Goal: Task Accomplishment & Management: Manage account settings

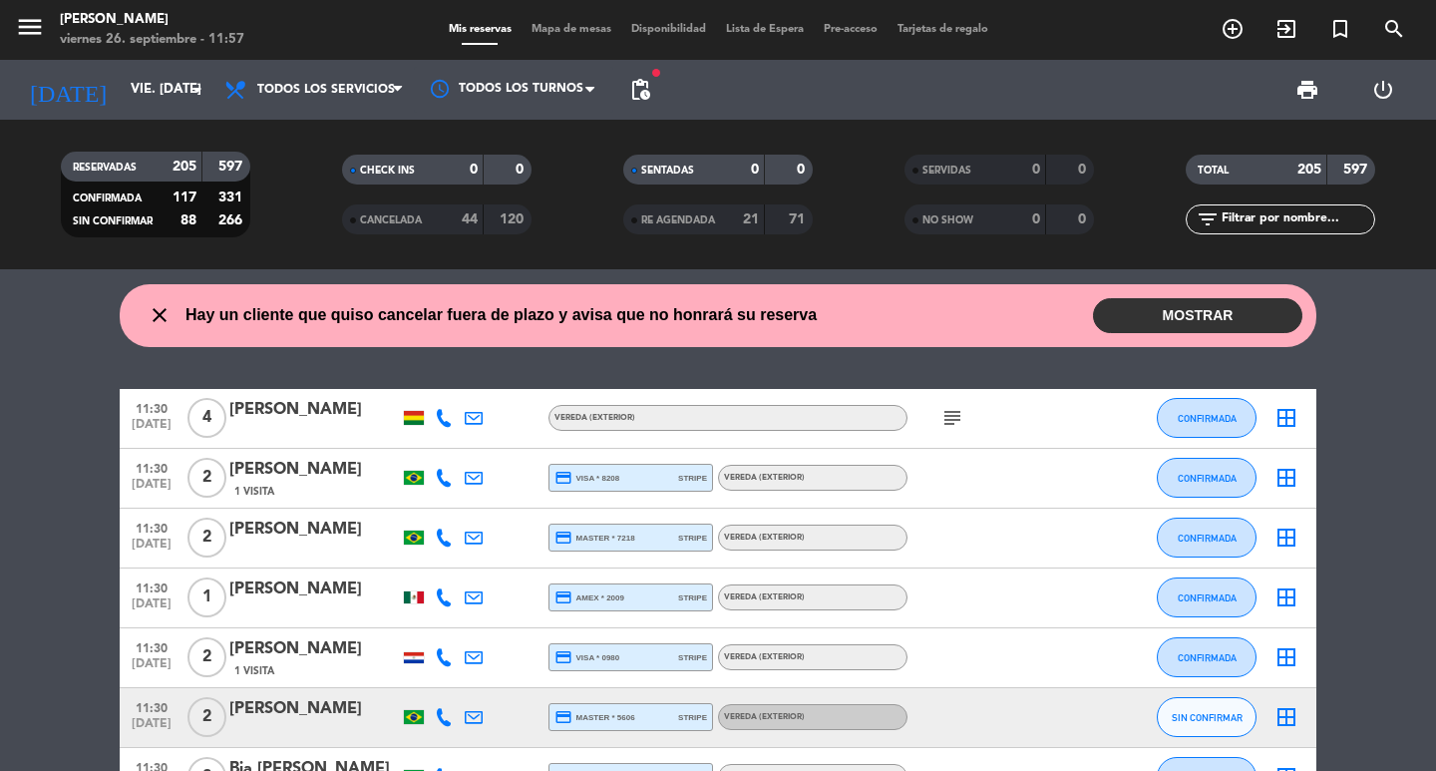
click at [326, 18] on div "menu [PERSON_NAME] 26. septiembre - 11:57" at bounding box center [179, 30] width 359 height 47
click at [1323, 219] on input "text" at bounding box center [1296, 219] width 155 height 22
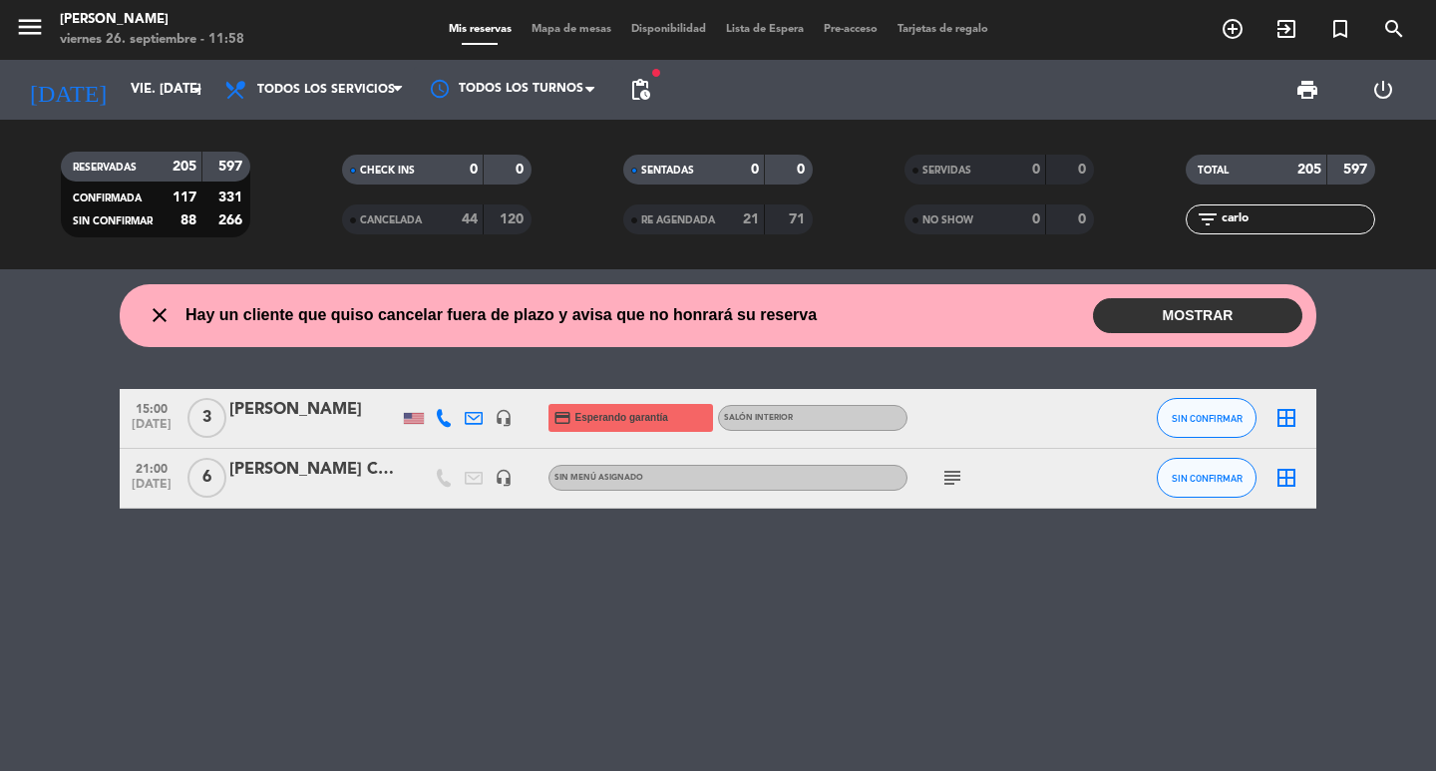
type input "carlo"
click at [305, 423] on div "[PERSON_NAME]" at bounding box center [313, 410] width 169 height 26
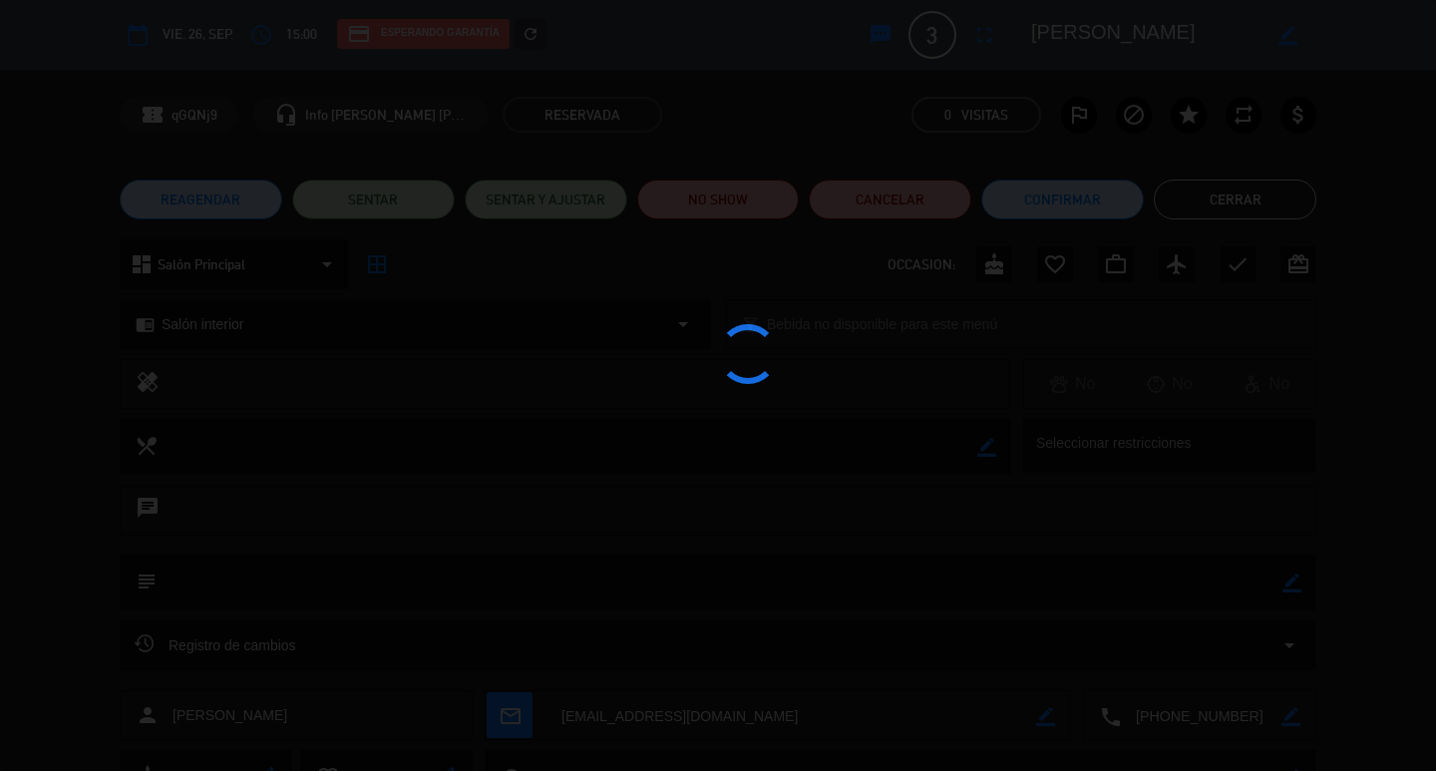
click at [274, 26] on div at bounding box center [718, 385] width 1436 height 771
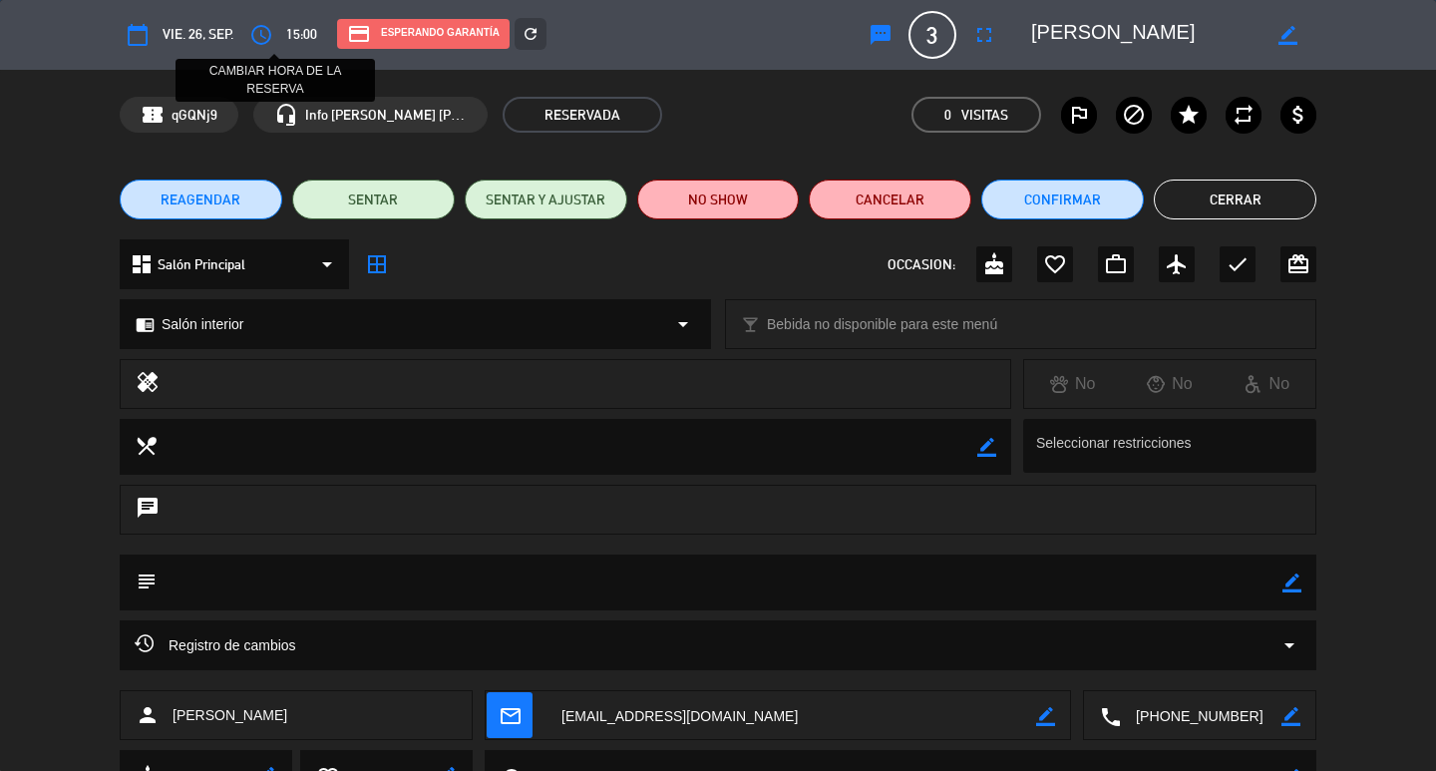
click at [277, 29] on edit-booking-info-modal "calendar_today vie. 26, sep. access_time CAMBIAR HORA DE LA RESERVA 15:00 credi…" at bounding box center [718, 385] width 1436 height 771
click at [222, 194] on span "REAGENDAR" at bounding box center [201, 199] width 80 height 21
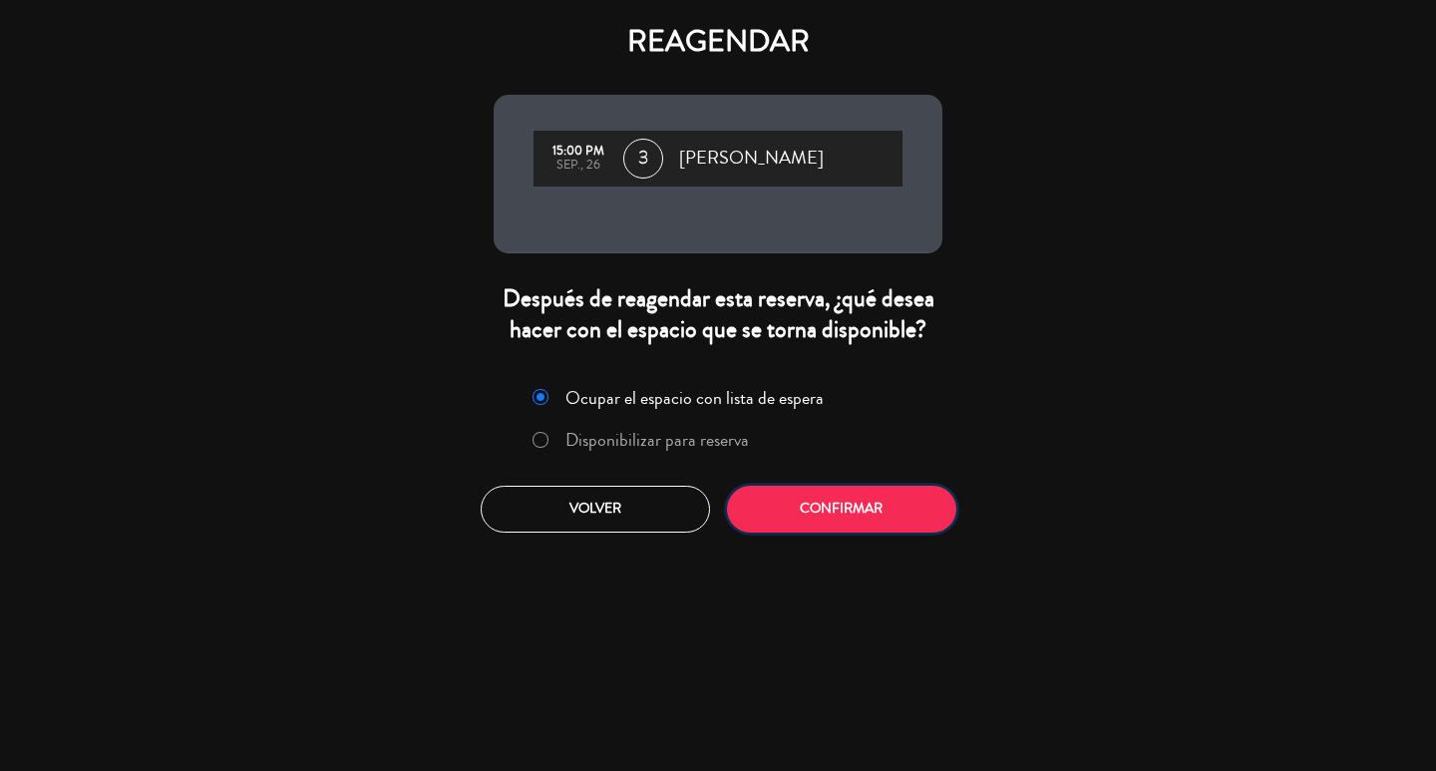
click at [870, 532] on button "Confirmar" at bounding box center [841, 509] width 229 height 47
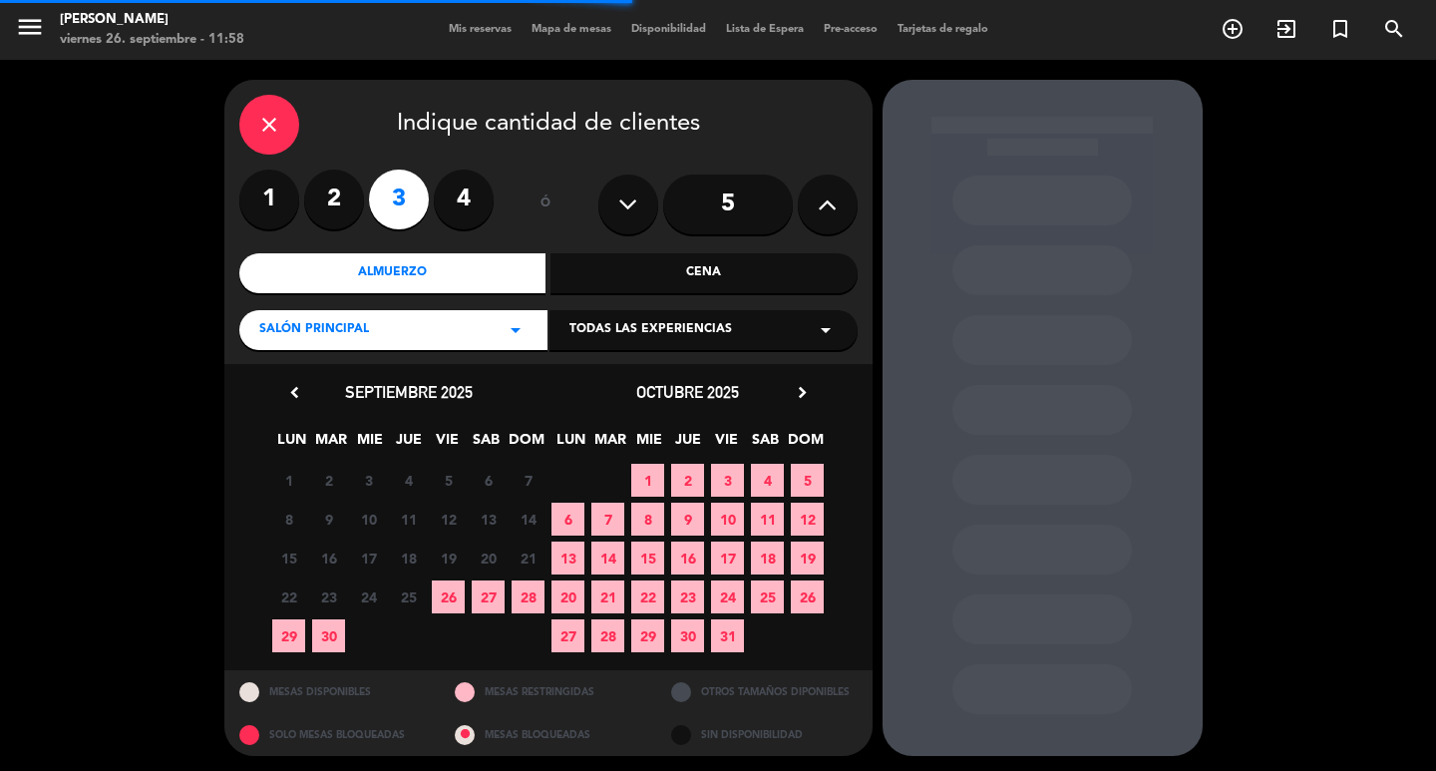
click at [652, 277] on div "Cena" at bounding box center [703, 273] width 307 height 40
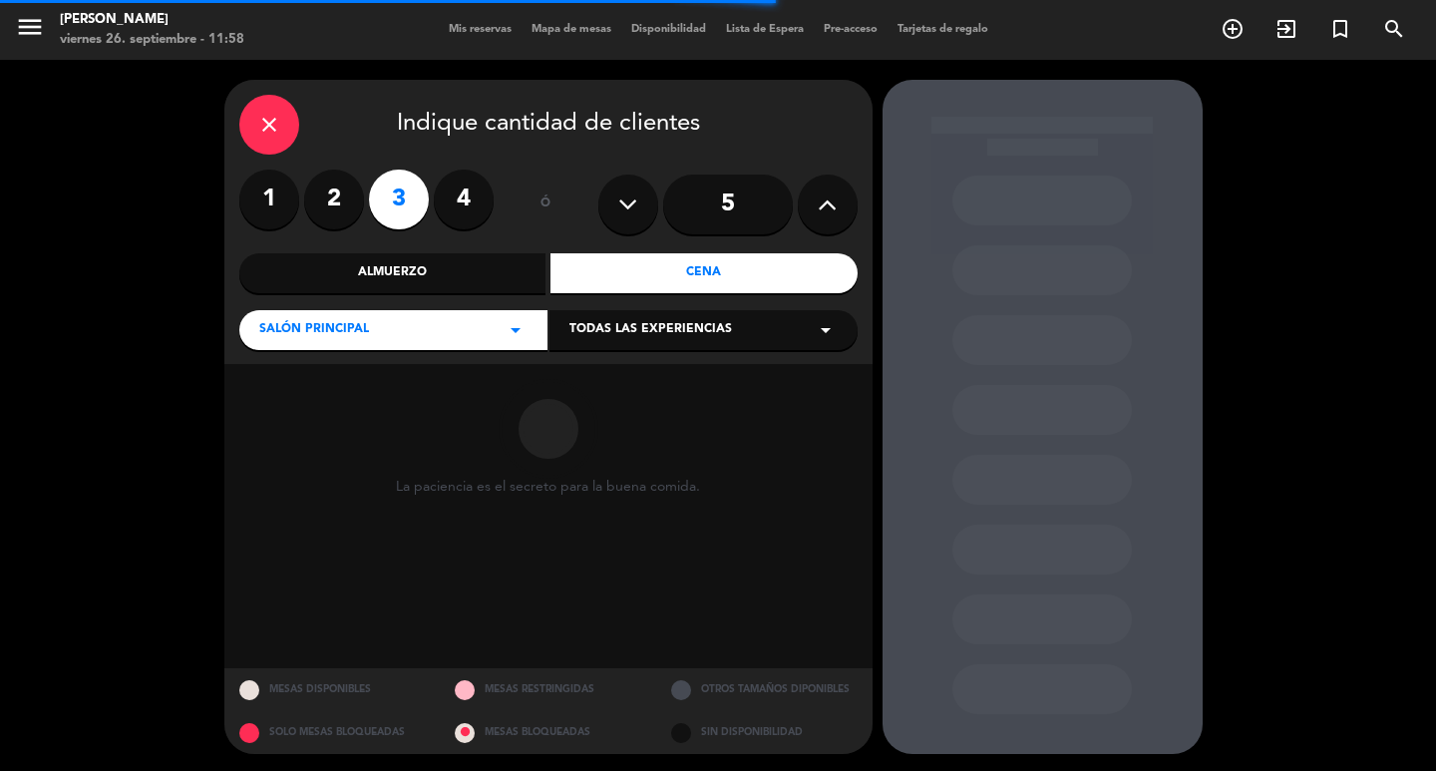
click at [601, 338] on span "Todas las experiencias" at bounding box center [650, 330] width 163 height 20
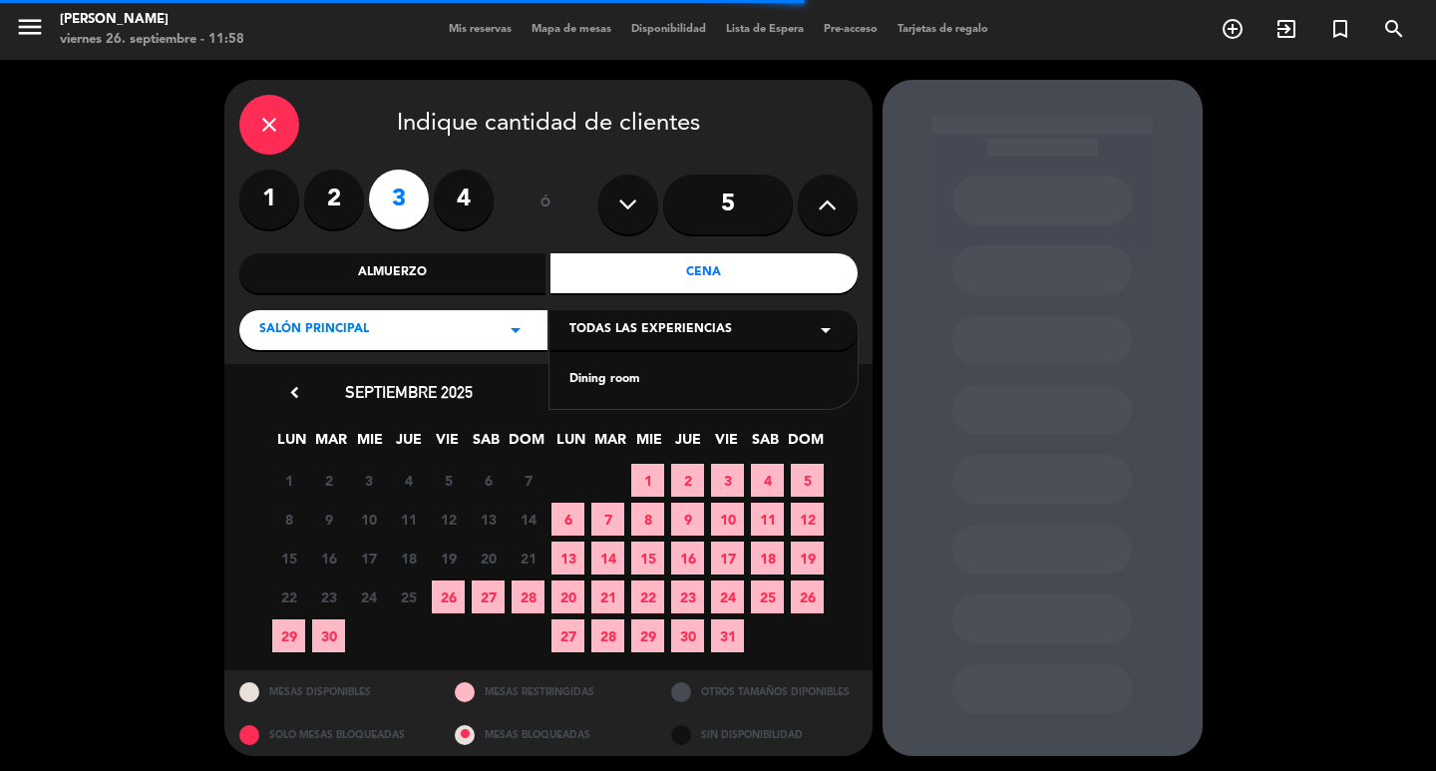
click at [594, 381] on div "Dining room" at bounding box center [703, 380] width 268 height 20
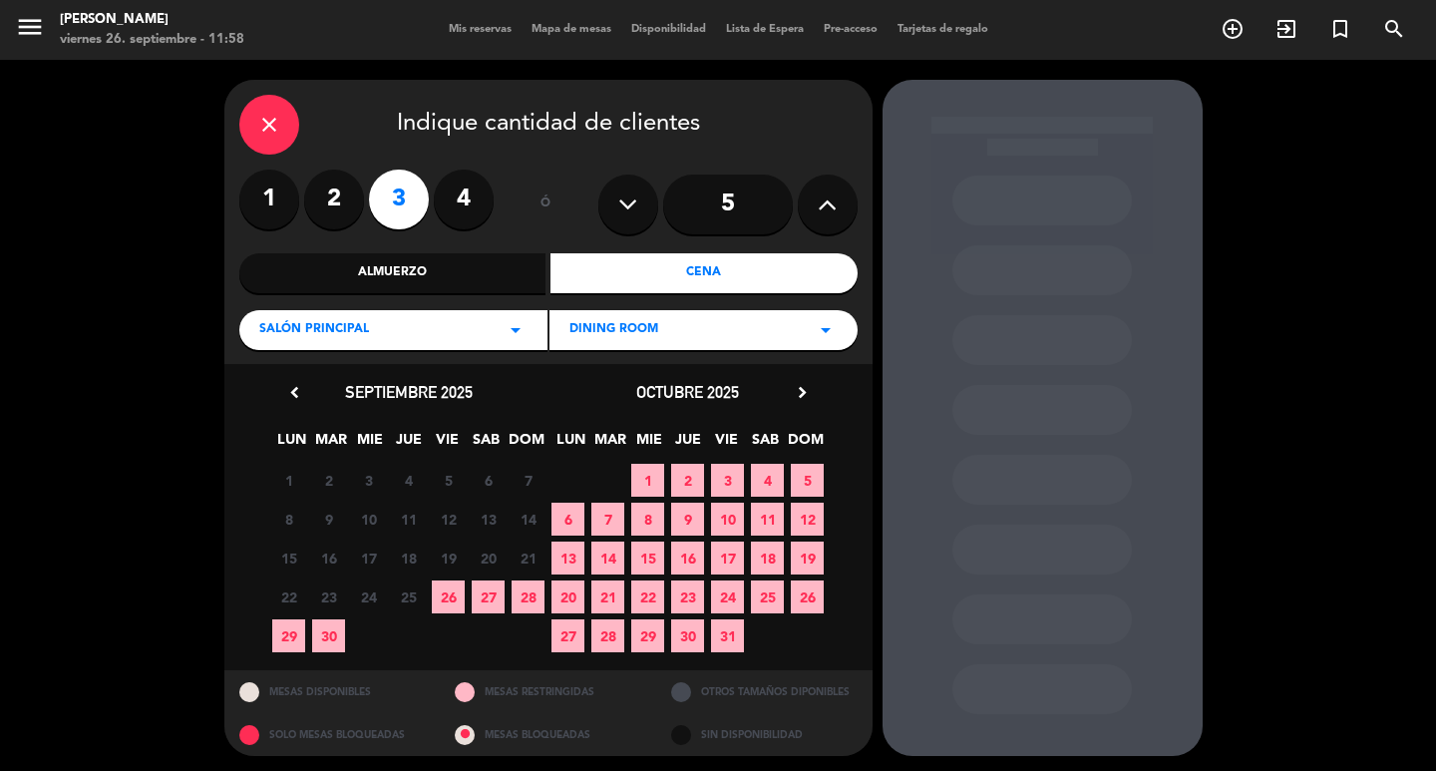
click at [442, 608] on span "26" at bounding box center [448, 596] width 33 height 33
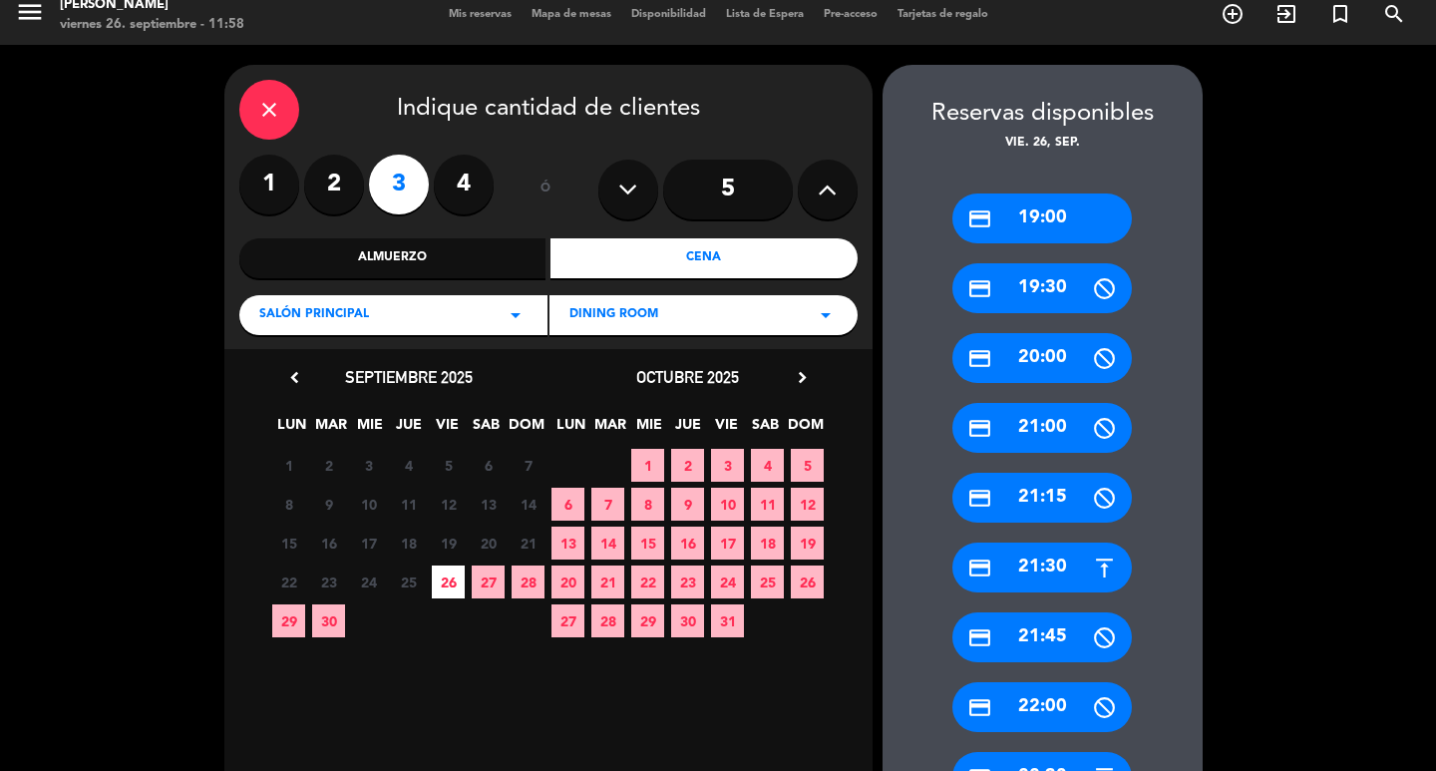
scroll to position [115, 0]
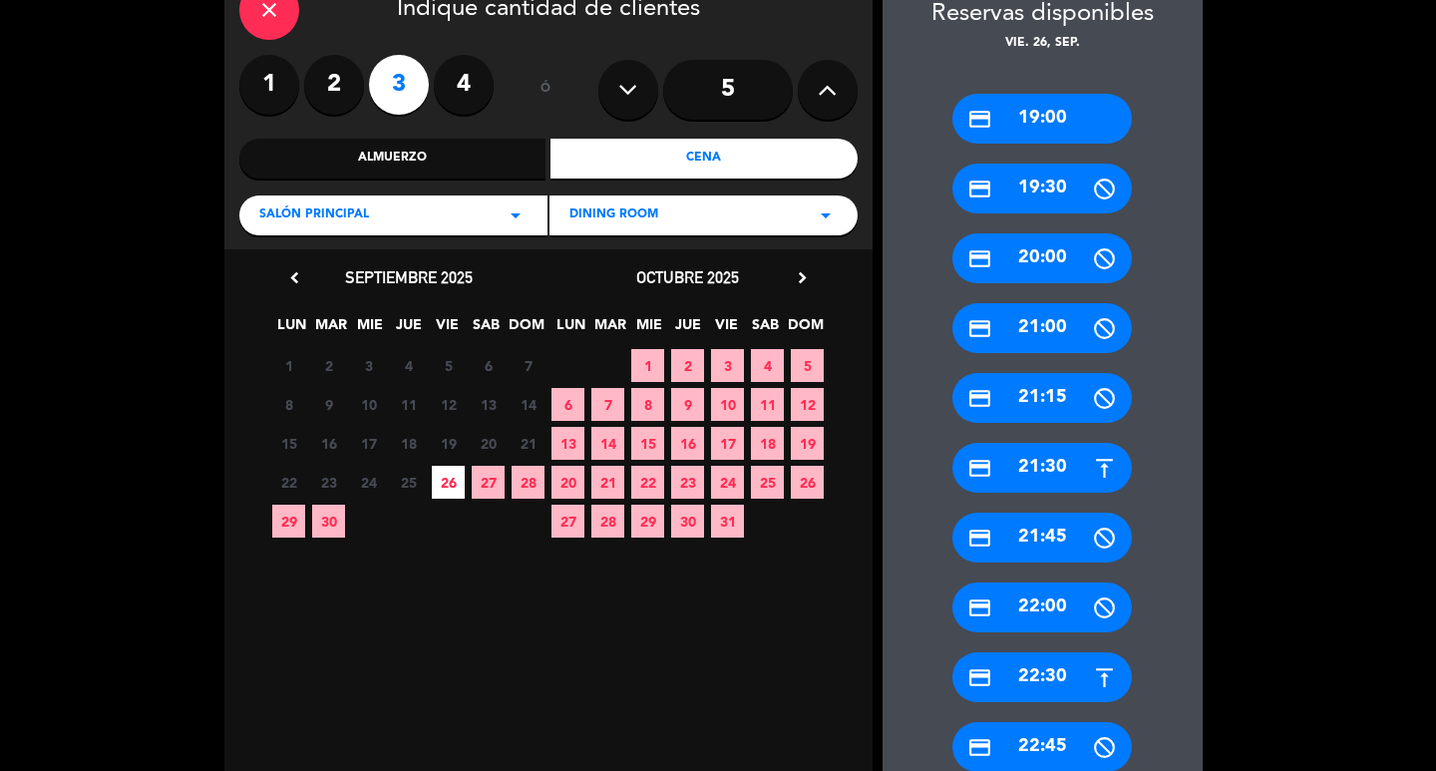
click at [1056, 661] on div "credit_card 22:30" at bounding box center [1041, 677] width 179 height 50
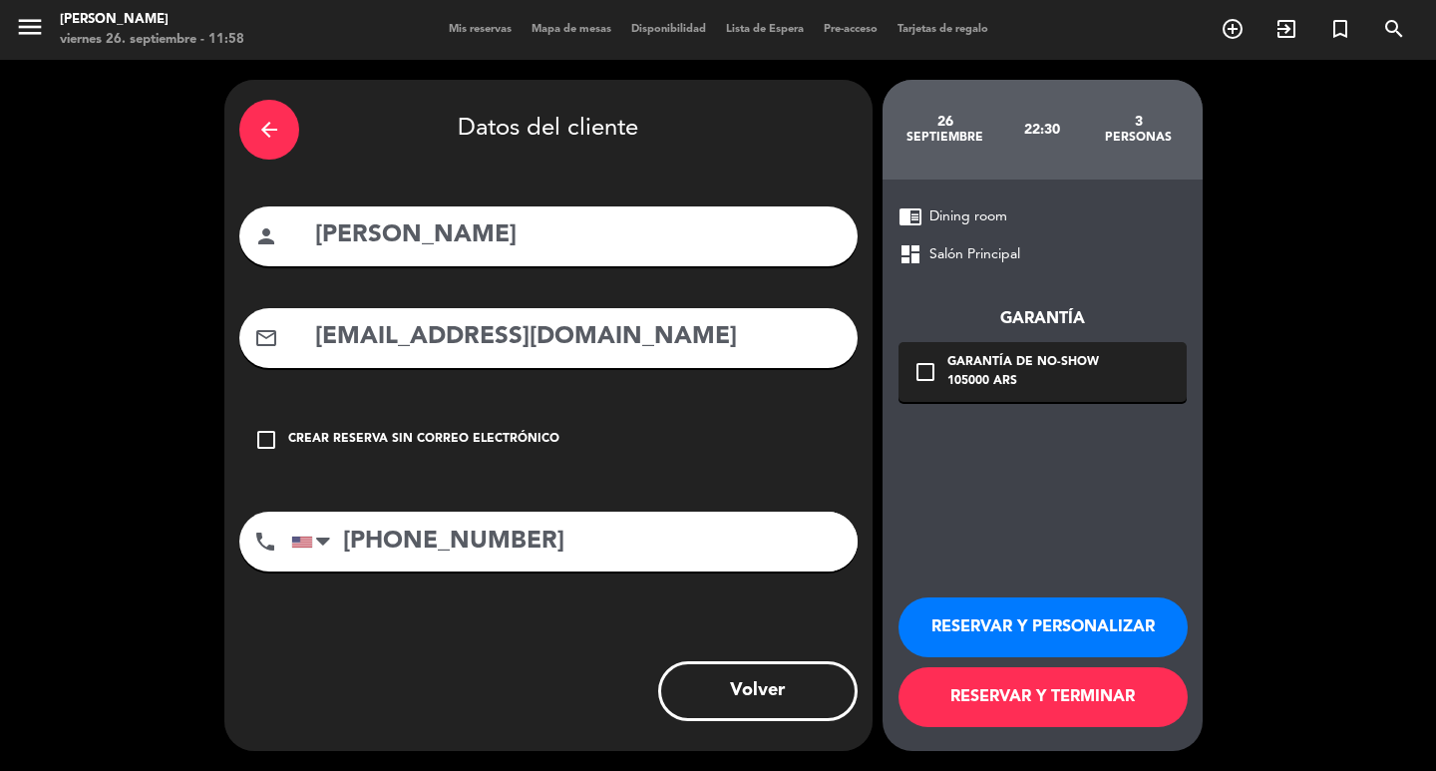
click at [1020, 373] on div "Garantía de no-show" at bounding box center [1023, 363] width 152 height 20
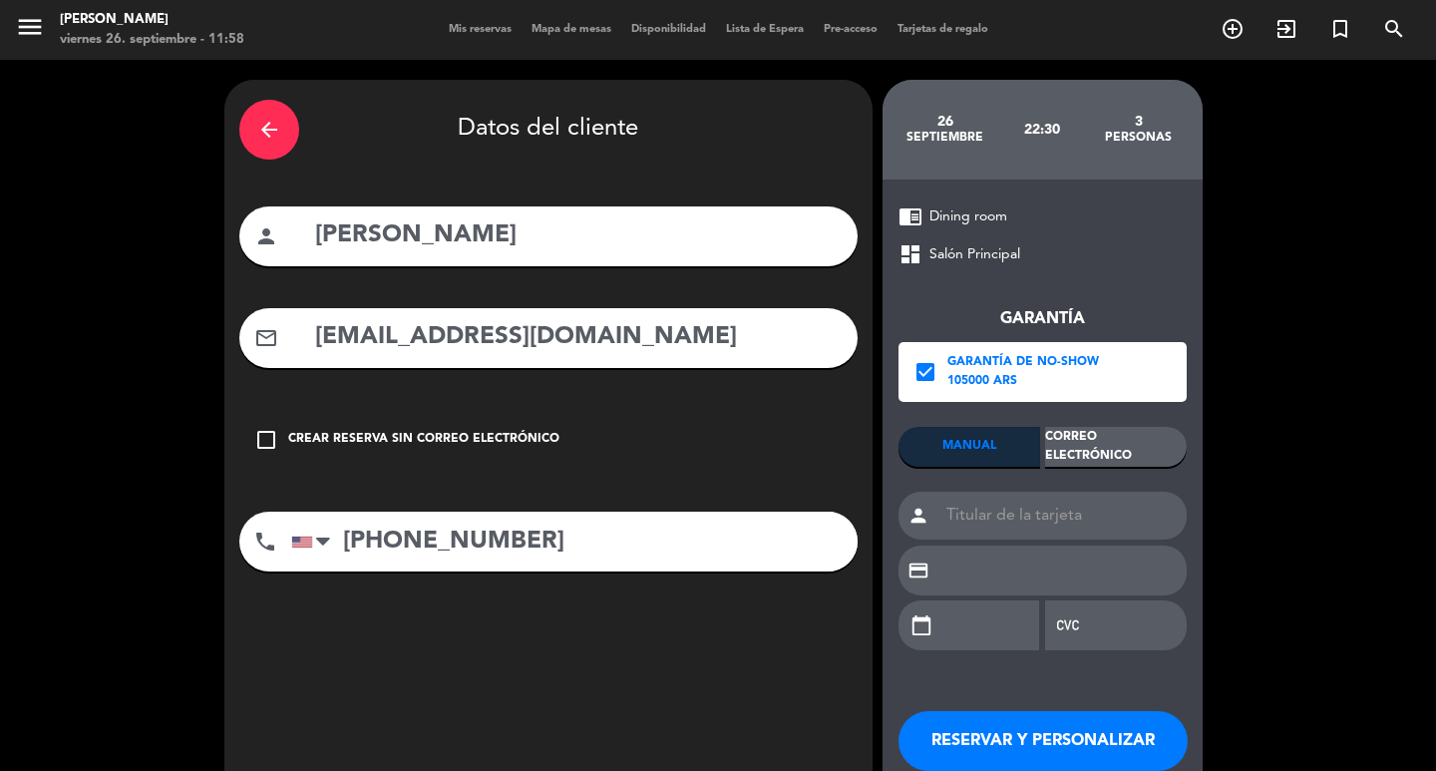
click at [1146, 448] on div "Correo Electrónico" at bounding box center [1116, 447] width 142 height 40
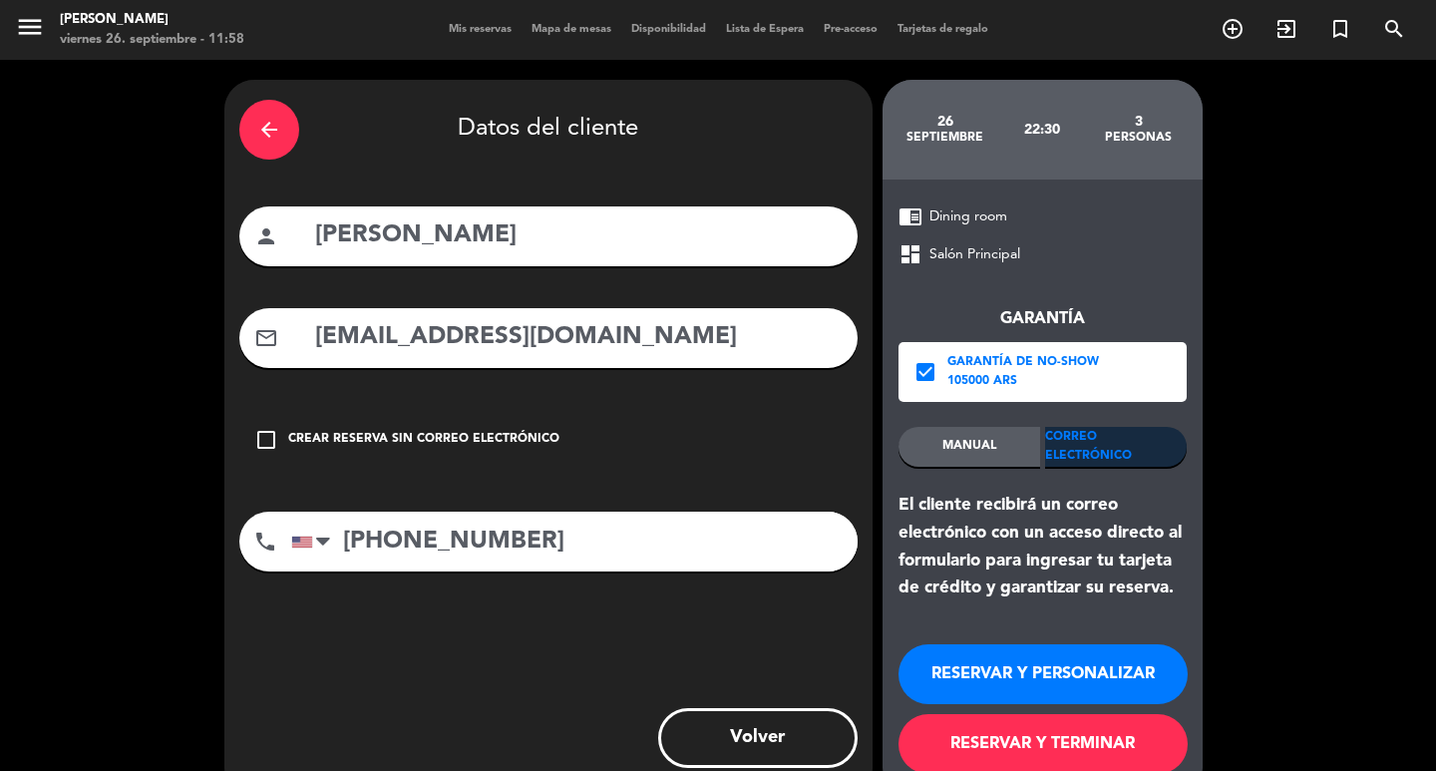
click at [1117, 703] on button "RESERVAR Y PERSONALIZAR" at bounding box center [1042, 674] width 289 height 60
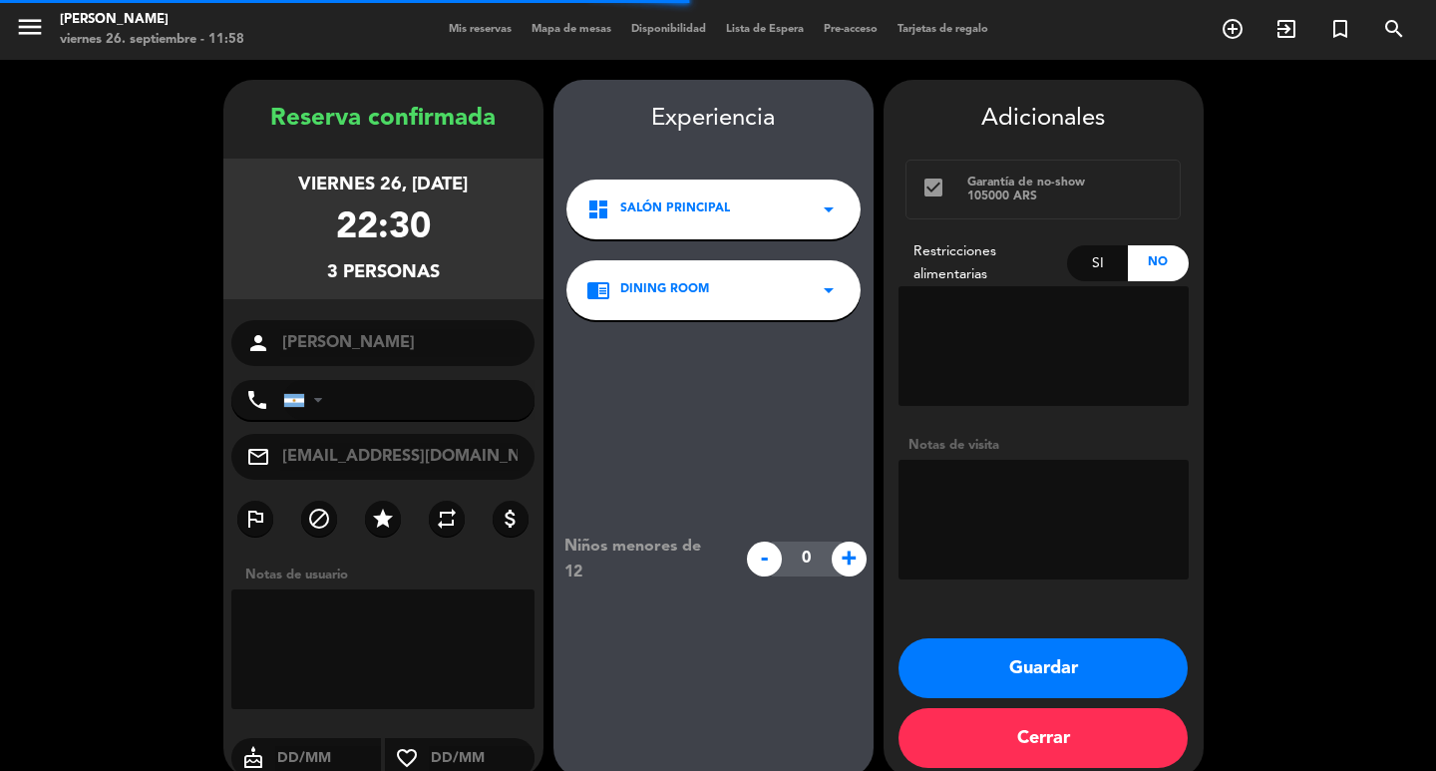
type input "[PHONE_NUMBER]"
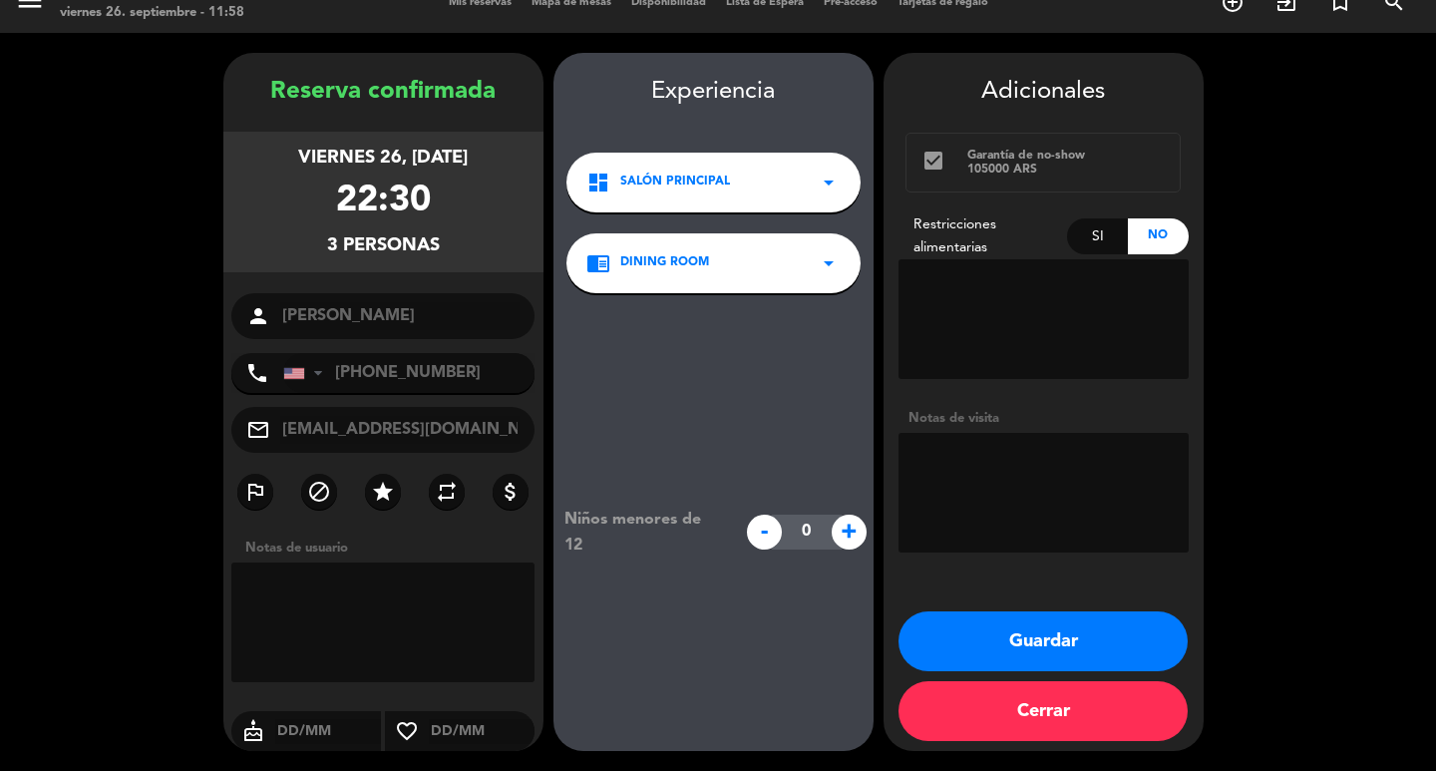
click at [1049, 625] on button "Guardar" at bounding box center [1042, 641] width 289 height 60
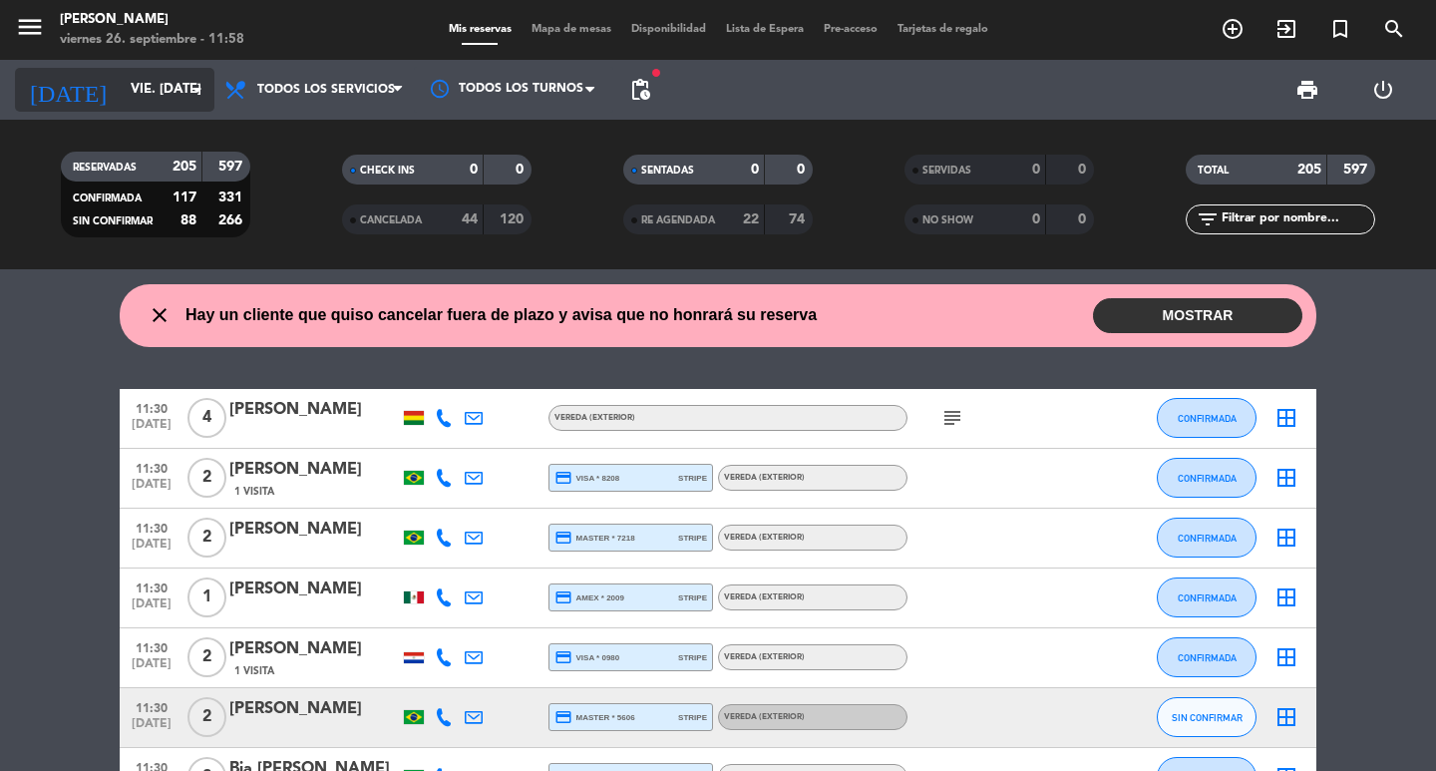
click at [202, 104] on input "vie. [DATE]" at bounding box center [208, 90] width 175 height 36
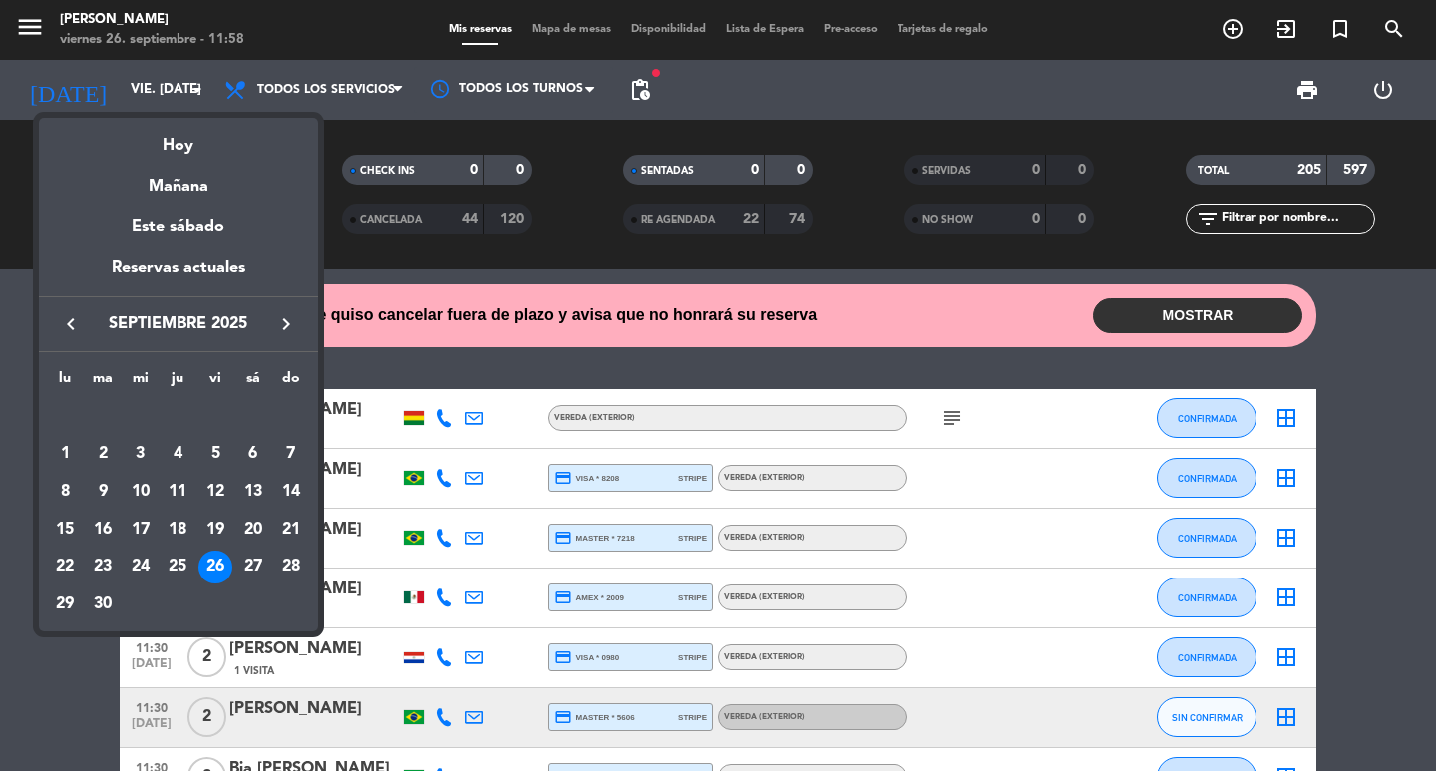
click at [278, 328] on icon "keyboard_arrow_right" at bounding box center [286, 324] width 24 height 24
click at [183, 584] on div "23" at bounding box center [178, 567] width 34 height 34
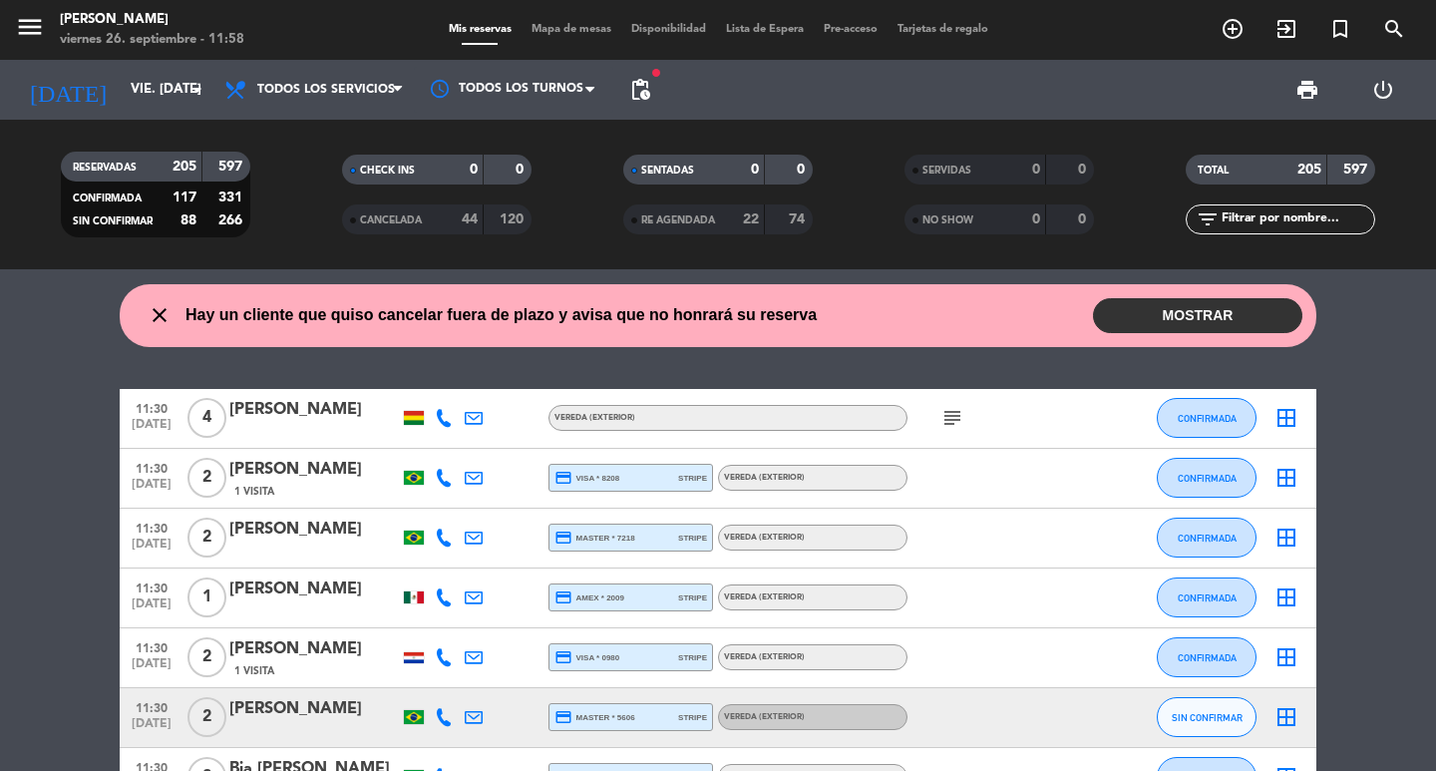
type input "[DEMOGRAPHIC_DATA] [DATE]"
click at [175, 609] on div "11:30 [DATE]" at bounding box center [152, 597] width 64 height 59
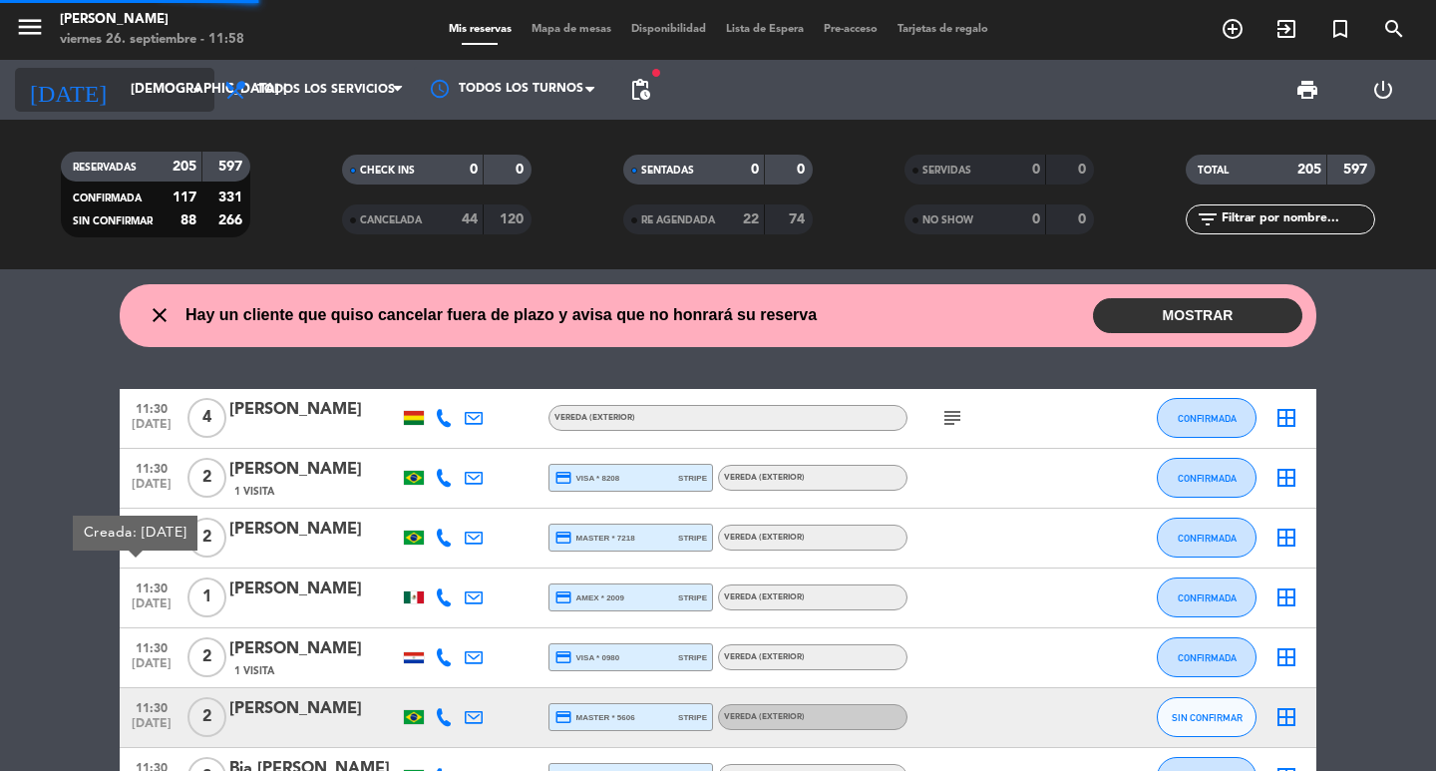
click at [187, 91] on icon "arrow_drop_down" at bounding box center [197, 90] width 24 height 24
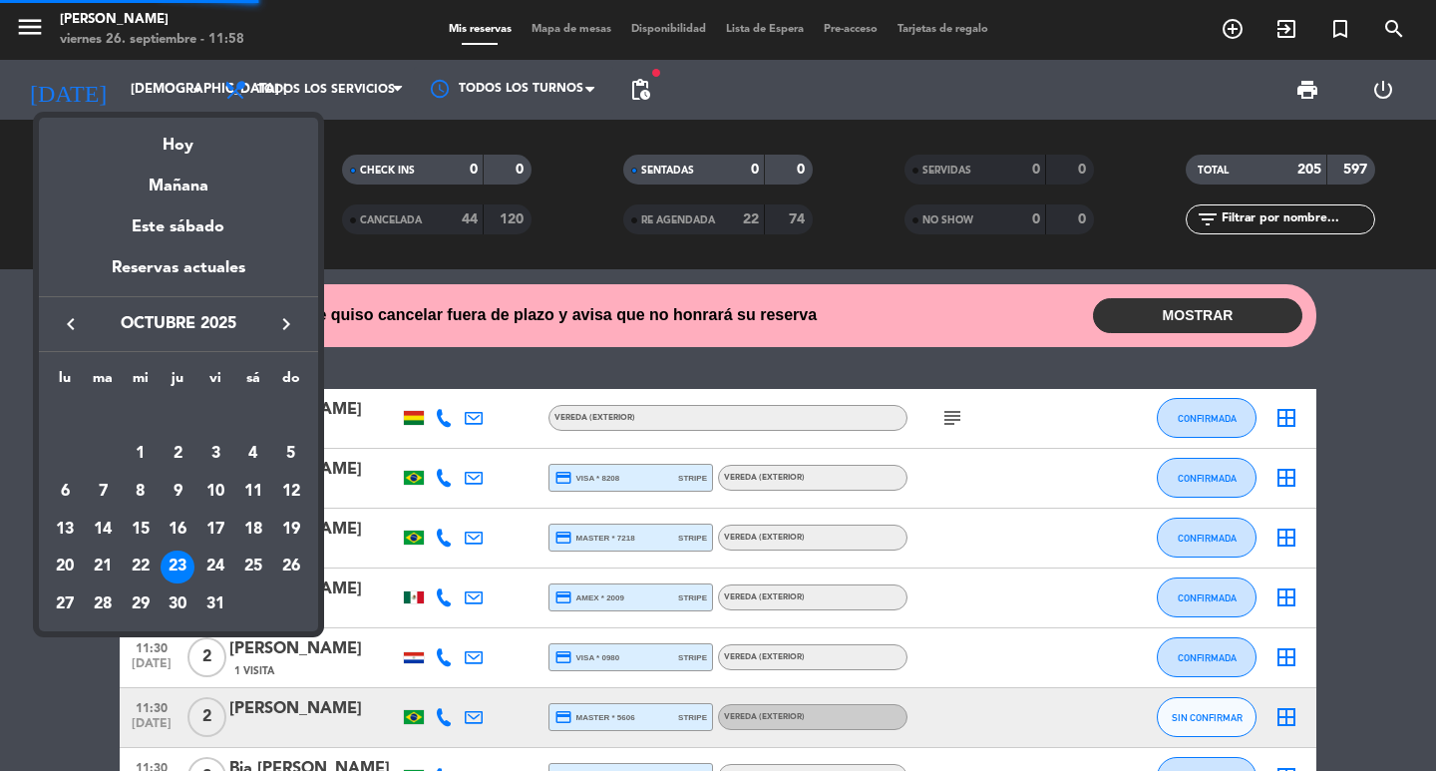
click at [178, 608] on div "30" at bounding box center [178, 604] width 34 height 34
